Goal: Check status

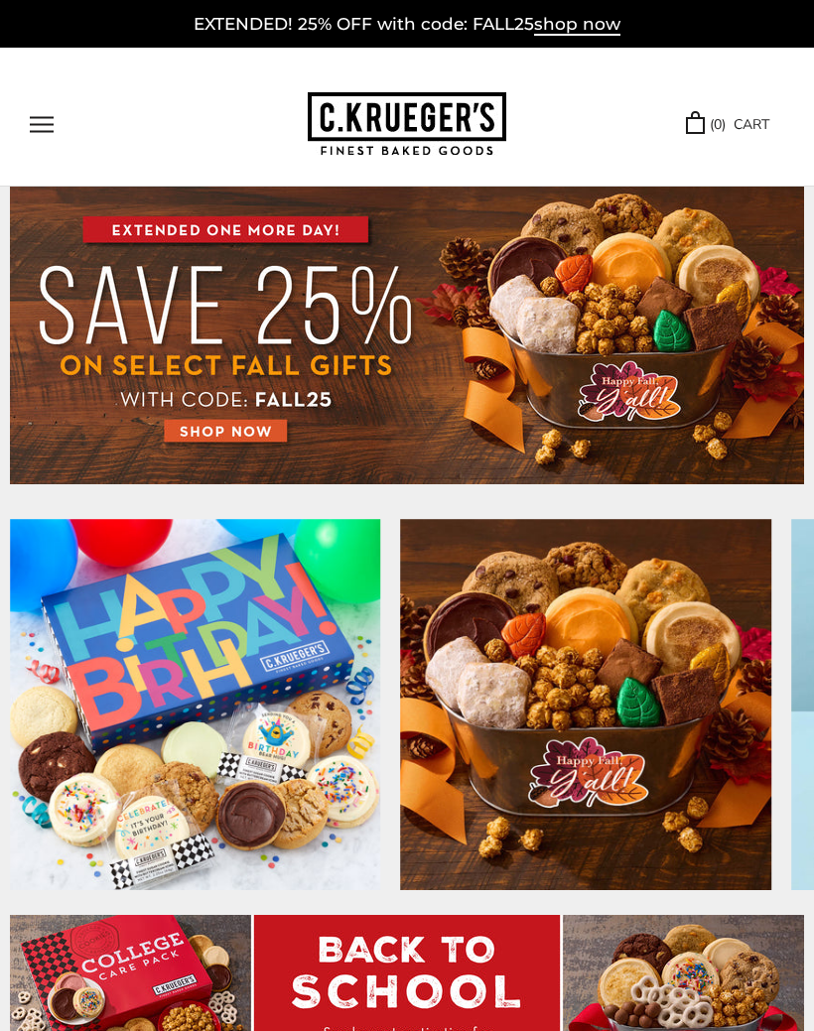
click at [54, 118] on button "Open navigation" at bounding box center [42, 124] width 24 height 17
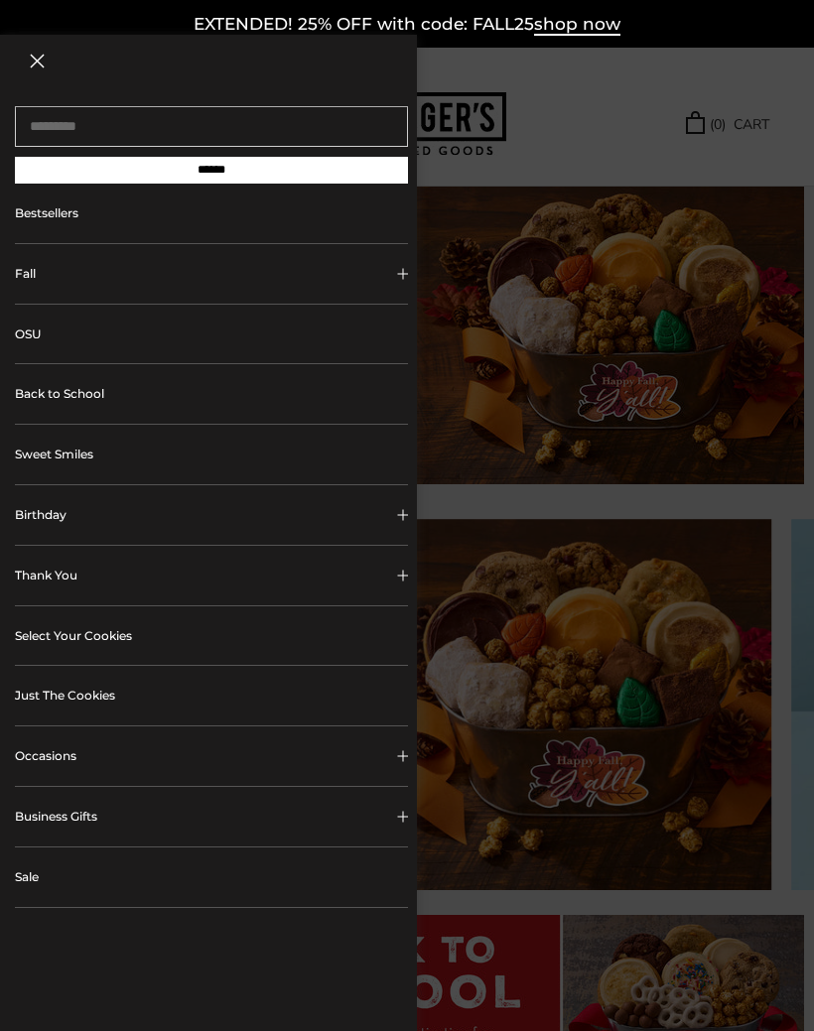
click at [644, 134] on div at bounding box center [407, 515] width 814 height 1031
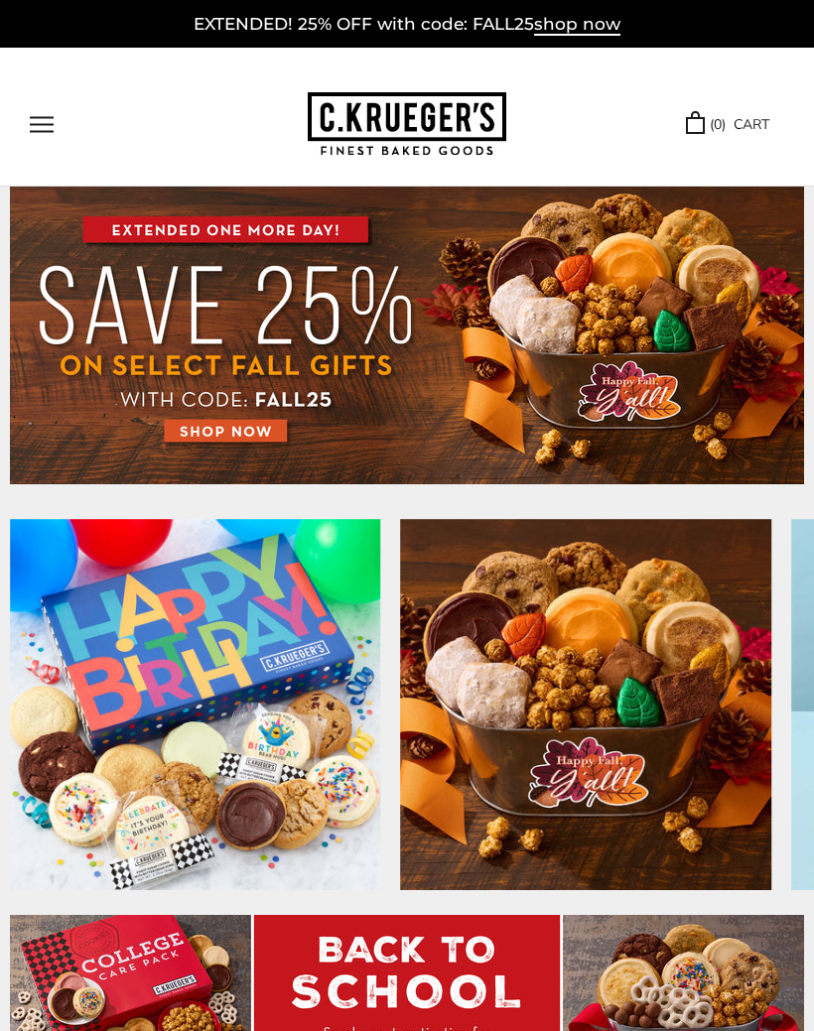
click at [54, 116] on button "Open navigation" at bounding box center [42, 124] width 24 height 17
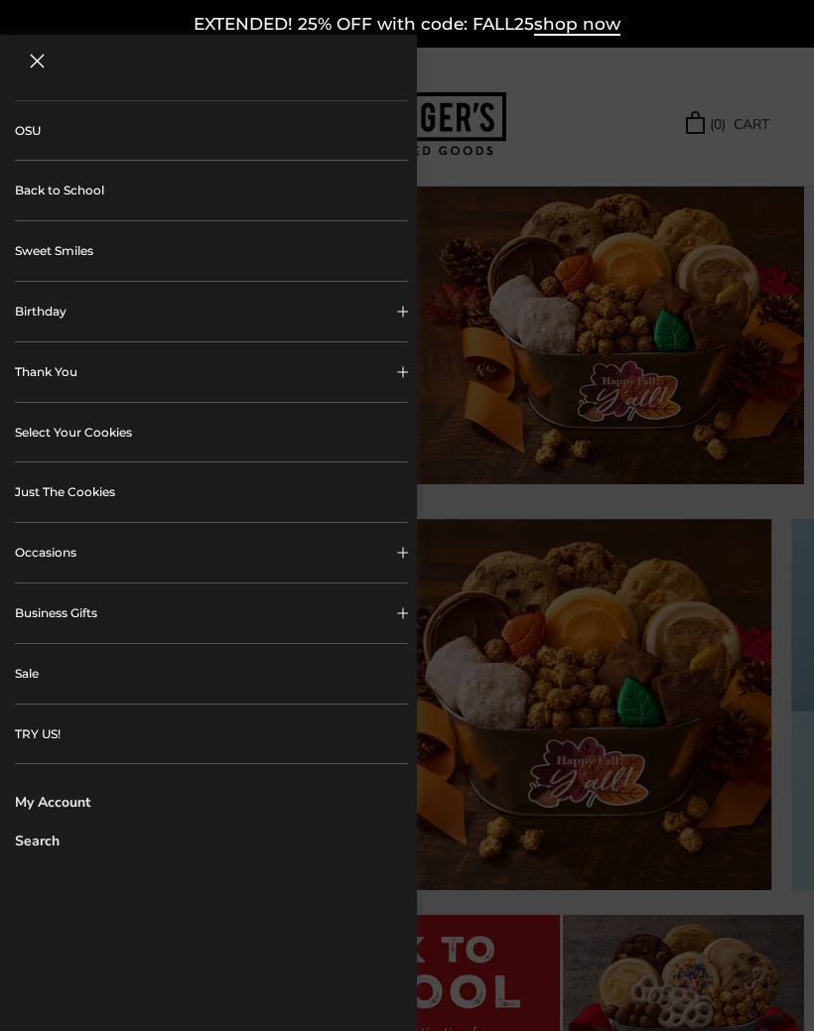
scroll to position [201, 0]
click at [93, 802] on link "My Account" at bounding box center [211, 804] width 393 height 21
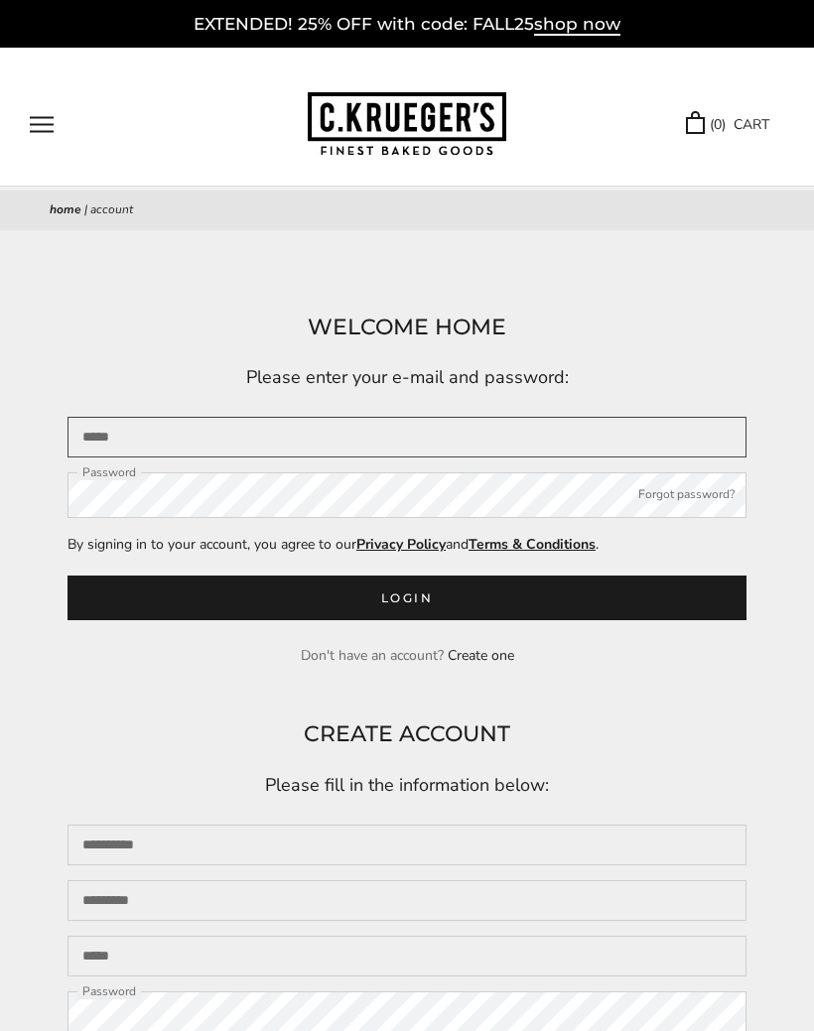
type input "**********"
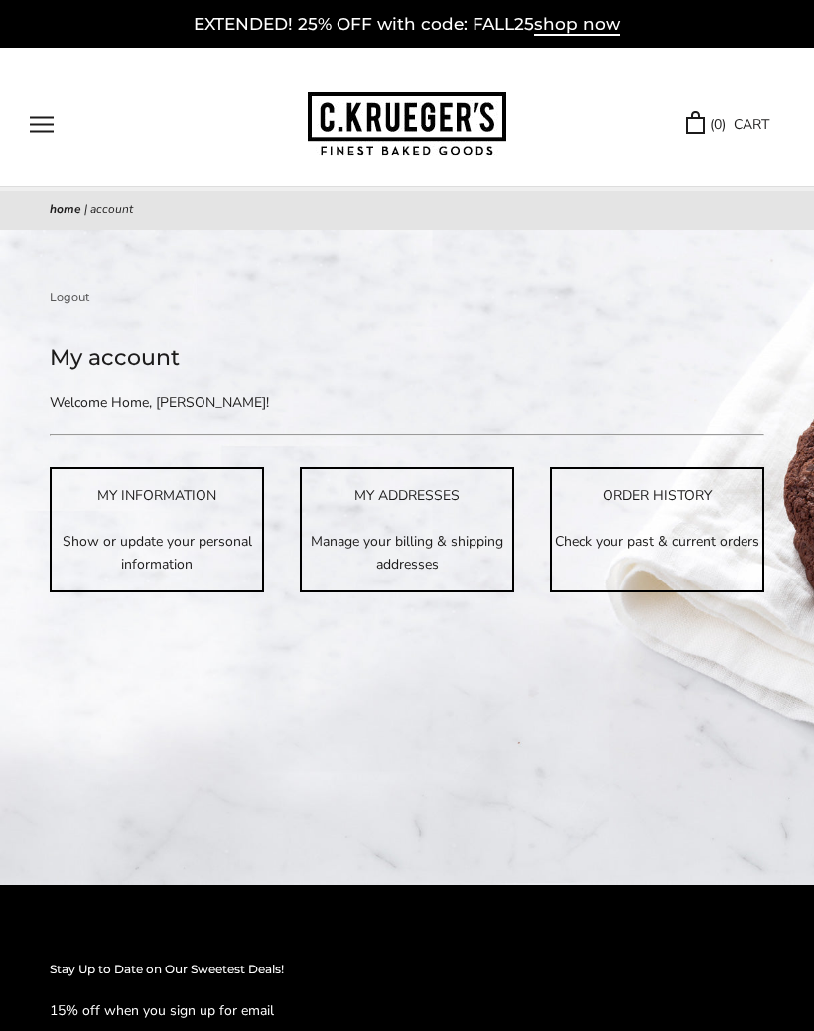
click at [713, 530] on p "Check your past & current orders" at bounding box center [657, 541] width 210 height 23
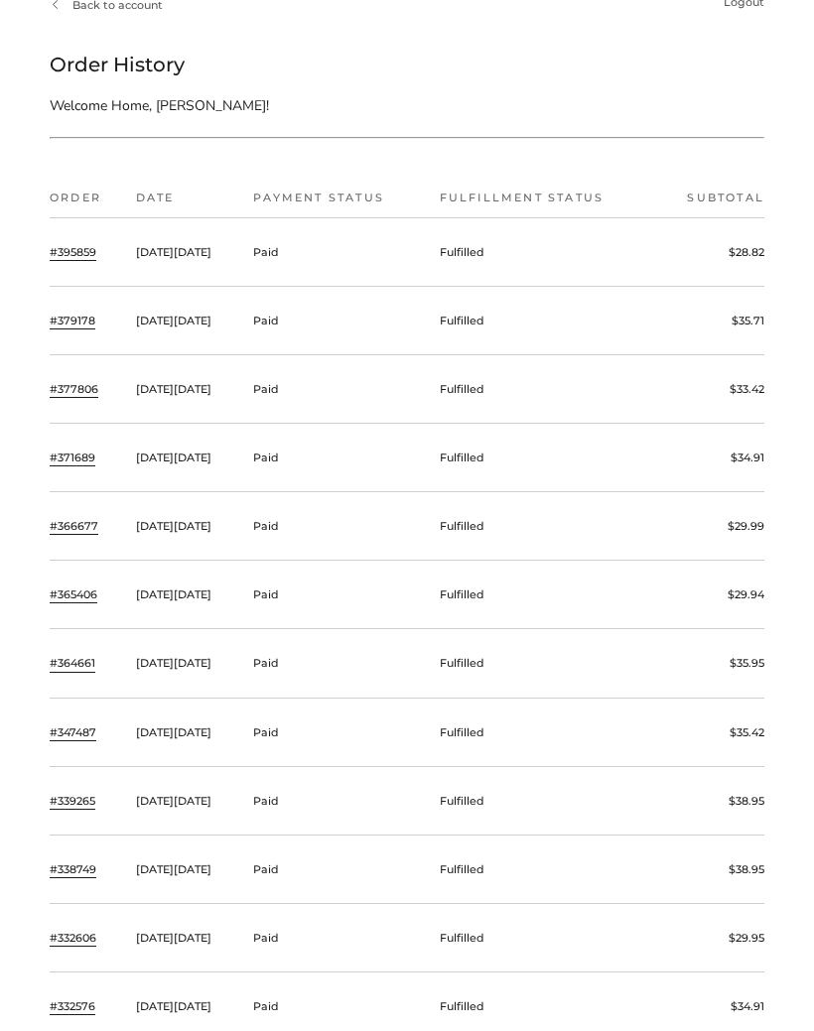
scroll to position [272, 0]
click at [244, 799] on td "On Thursday, April 06, 2023" at bounding box center [185, 801] width 118 height 68
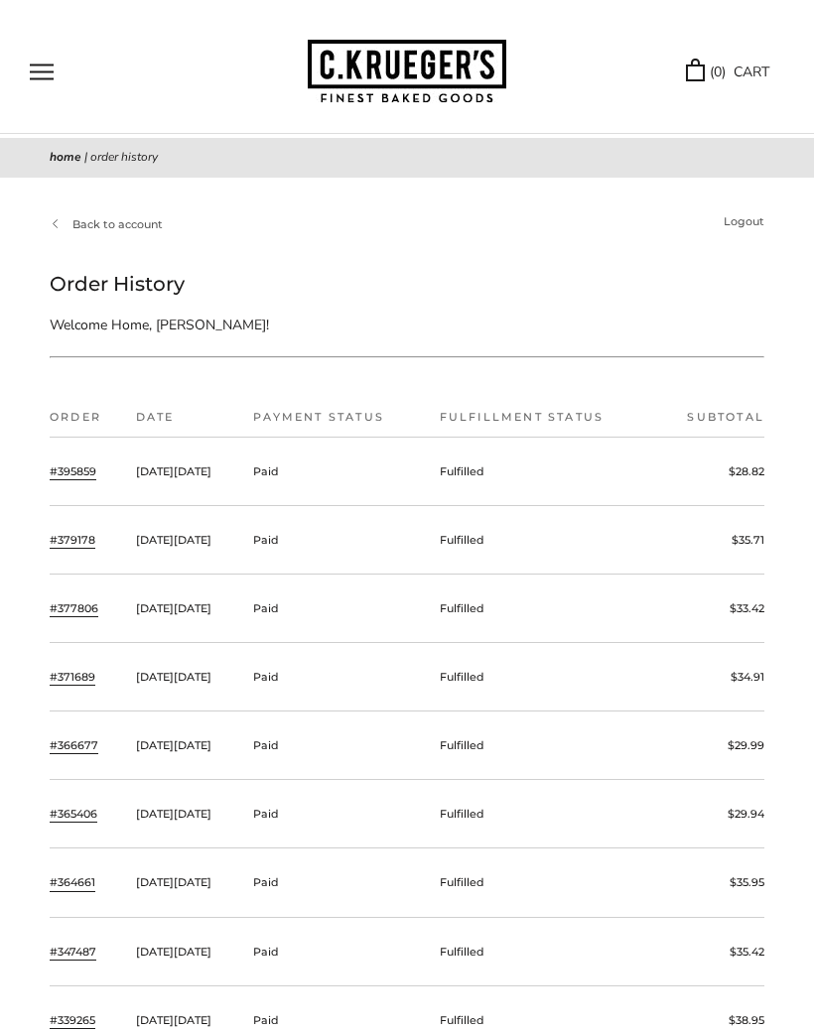
scroll to position [0, 0]
